Goal: Find contact information: Find contact information

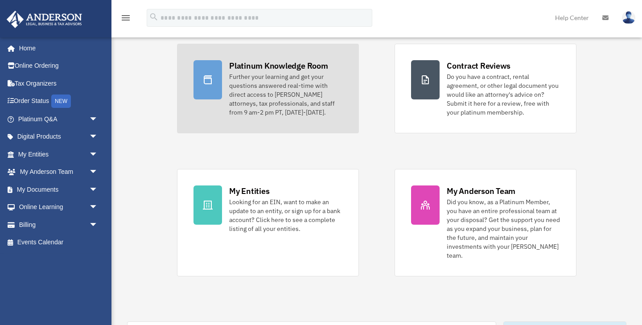
scroll to position [79, 0]
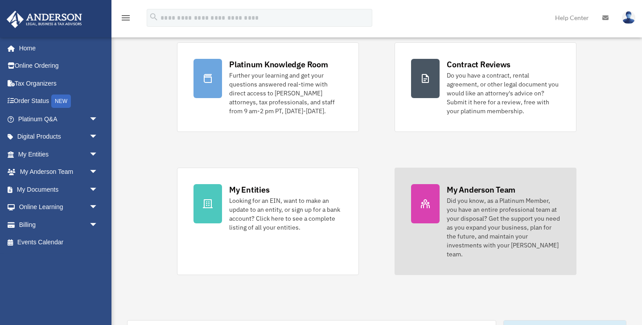
click at [452, 216] on div "Did you know, as a Platinum Member, you have an entire professional team at you…" at bounding box center [503, 227] width 113 height 62
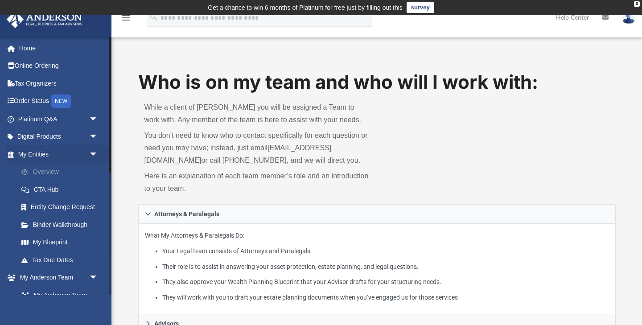
click at [51, 168] on link "Overview" at bounding box center [61, 172] width 99 height 18
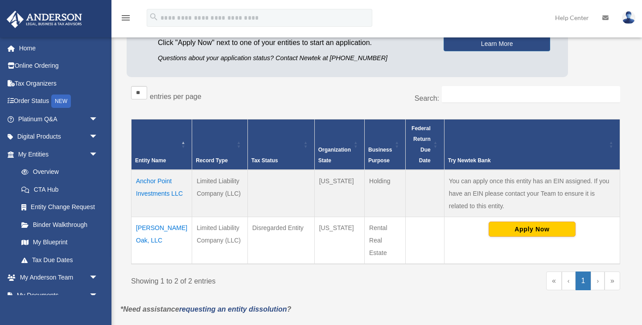
scroll to position [110, 0]
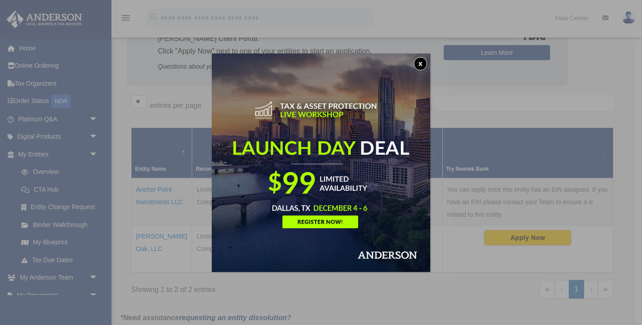
click at [422, 66] on button "x" at bounding box center [420, 63] width 13 height 13
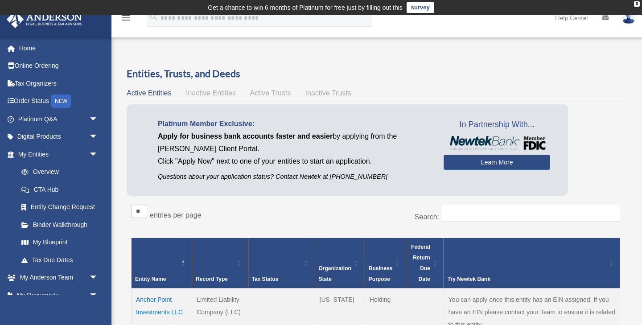
scroll to position [0, 0]
click at [53, 64] on link "Online Ordering" at bounding box center [58, 66] width 105 height 18
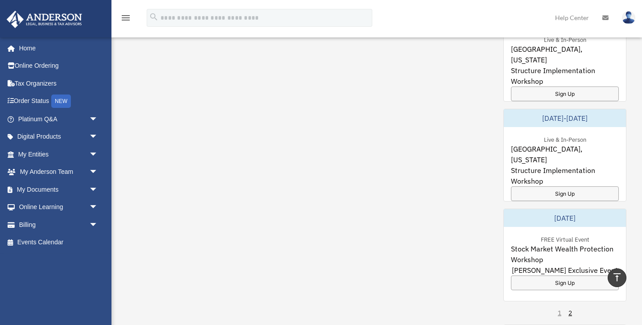
scroll to position [492, 0]
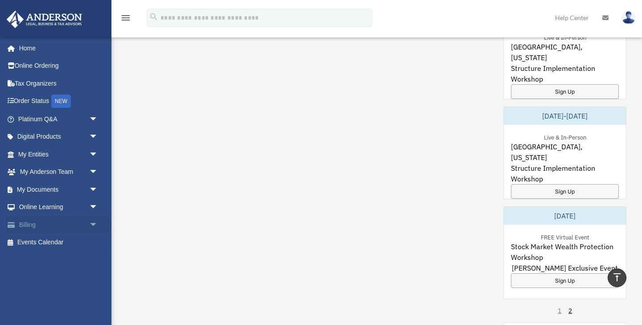
click at [28, 224] on link "Billing arrow_drop_down" at bounding box center [58, 225] width 105 height 18
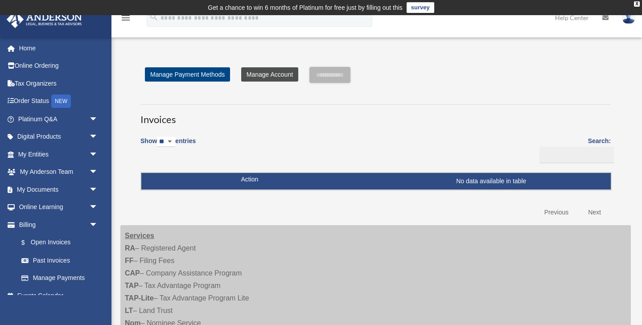
click at [266, 72] on link "Manage Account" at bounding box center [269, 74] width 57 height 14
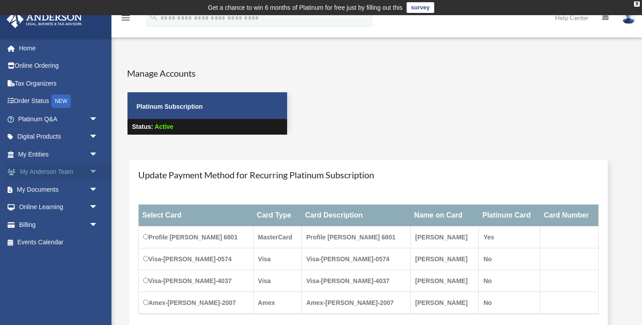
click at [49, 175] on link "My Anderson Team arrow_drop_down" at bounding box center [58, 172] width 105 height 18
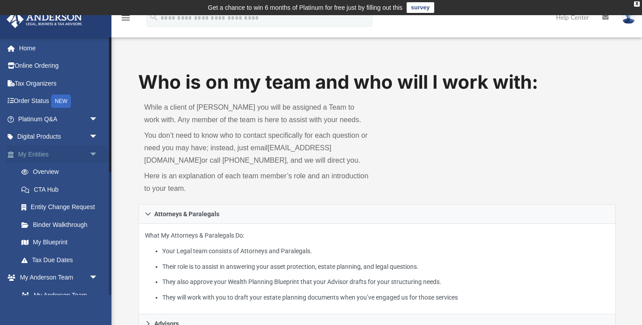
click at [92, 151] on span "arrow_drop_down" at bounding box center [98, 154] width 18 height 18
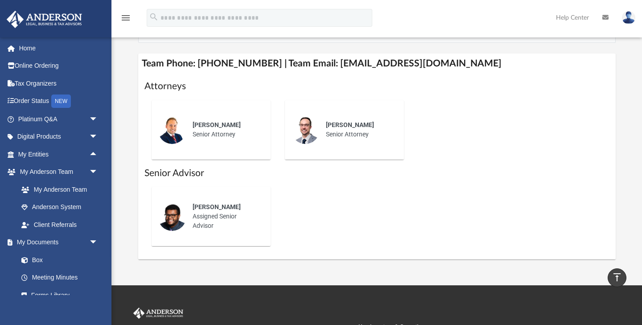
scroll to position [353, 0]
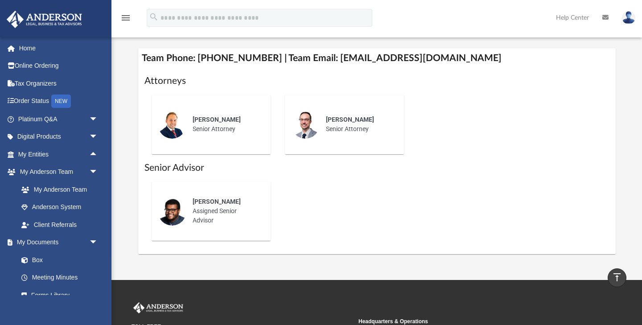
click at [216, 205] on span "[PERSON_NAME]" at bounding box center [217, 201] width 48 height 7
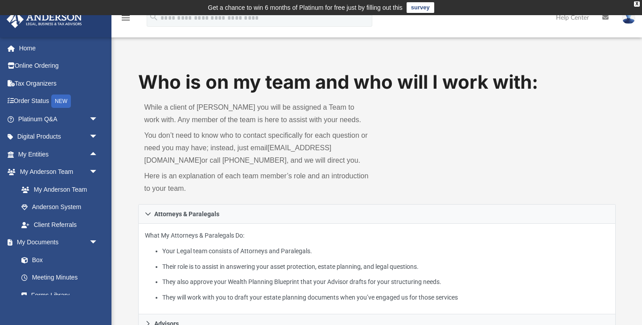
scroll to position [0, 0]
click at [227, 158] on link "[EMAIL_ADDRESS][DOMAIN_NAME]" at bounding box center [237, 154] width 187 height 20
